Goal: Transaction & Acquisition: Purchase product/service

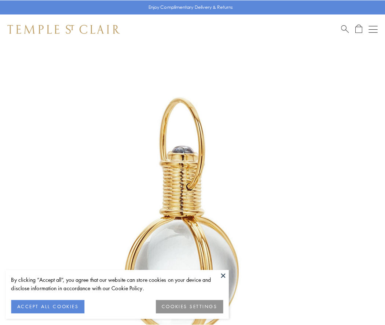
scroll to position [191, 0]
